Goal: Feedback & Contribution: Leave review/rating

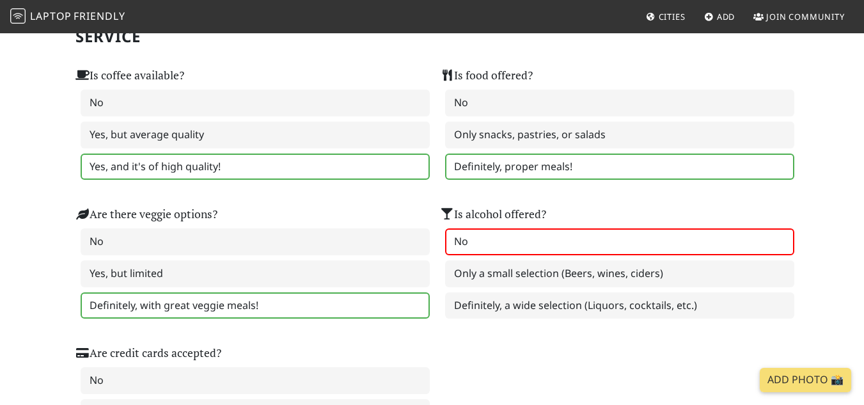
scroll to position [1225, 0]
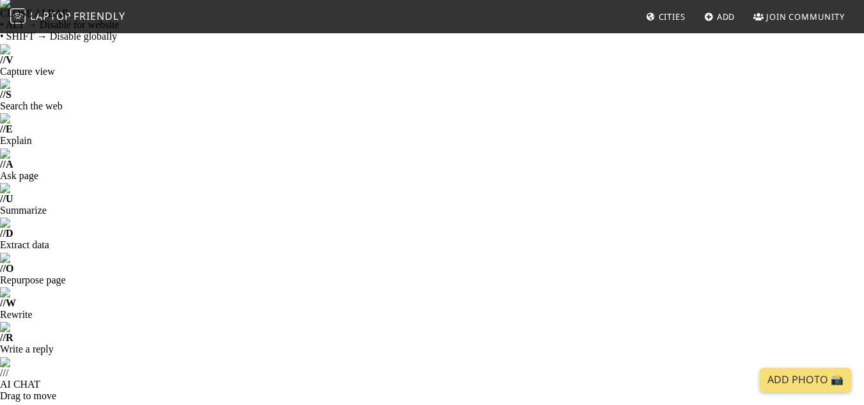
scroll to position [0, 0]
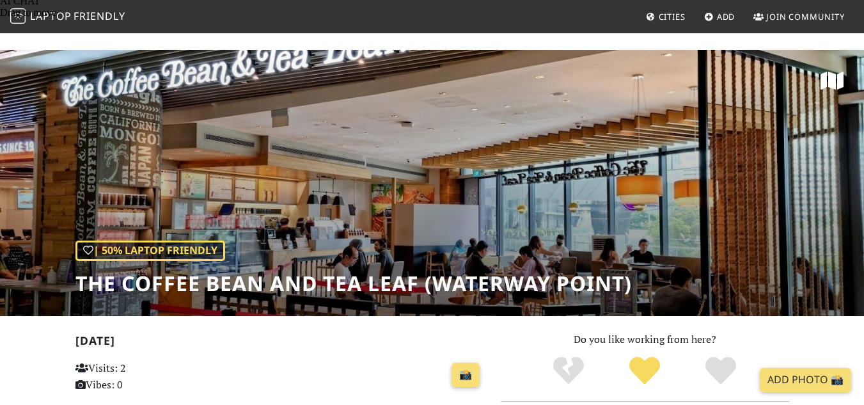
scroll to position [391, 0]
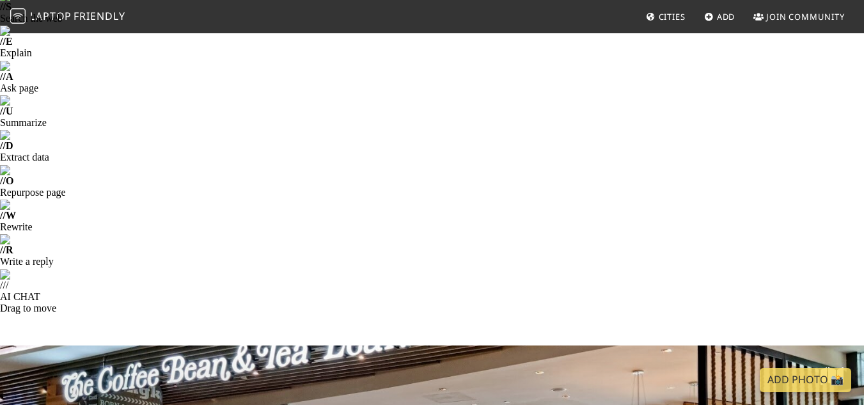
scroll to position [109, 0]
